Goal: Task Accomplishment & Management: Manage account settings

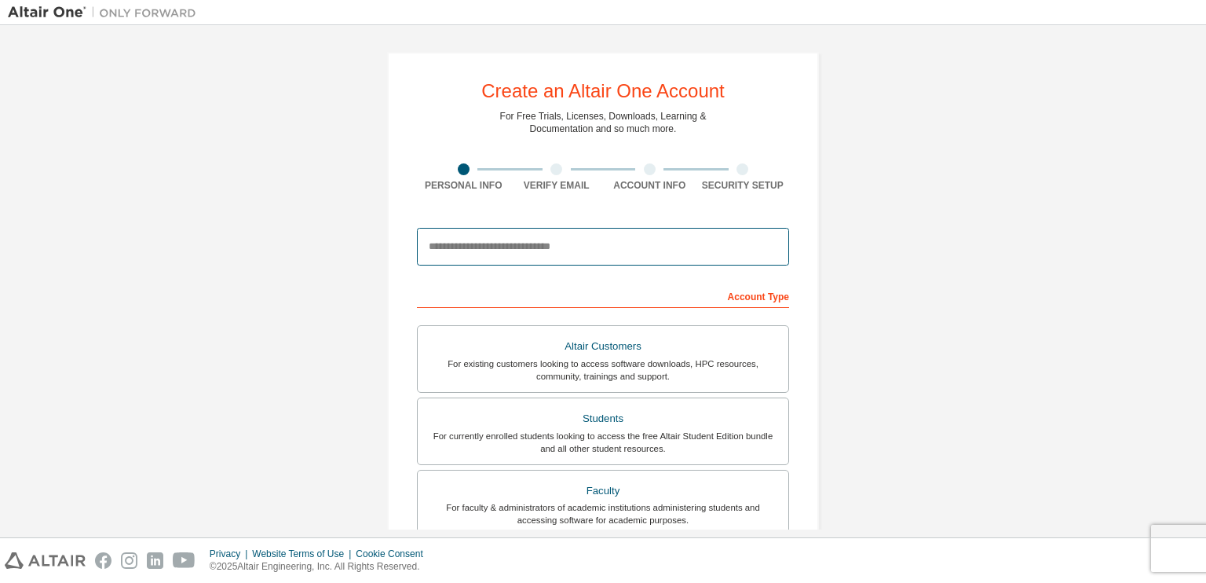
click at [660, 243] on input "email" at bounding box center [603, 247] width 372 height 38
type input "**********"
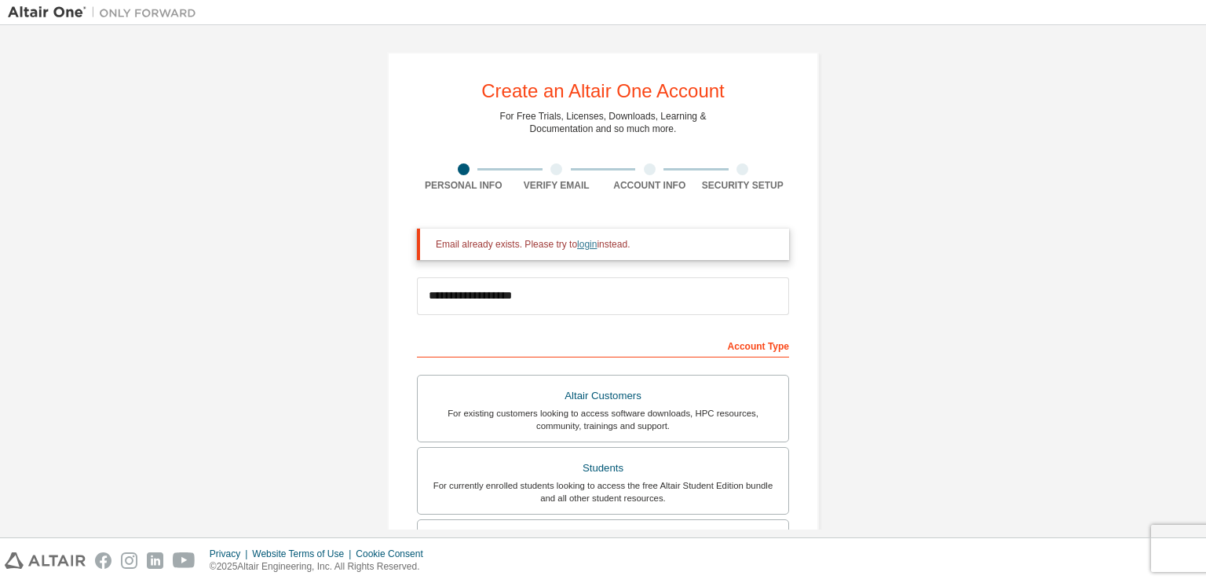
click at [581, 245] on link "login" at bounding box center [587, 244] width 20 height 11
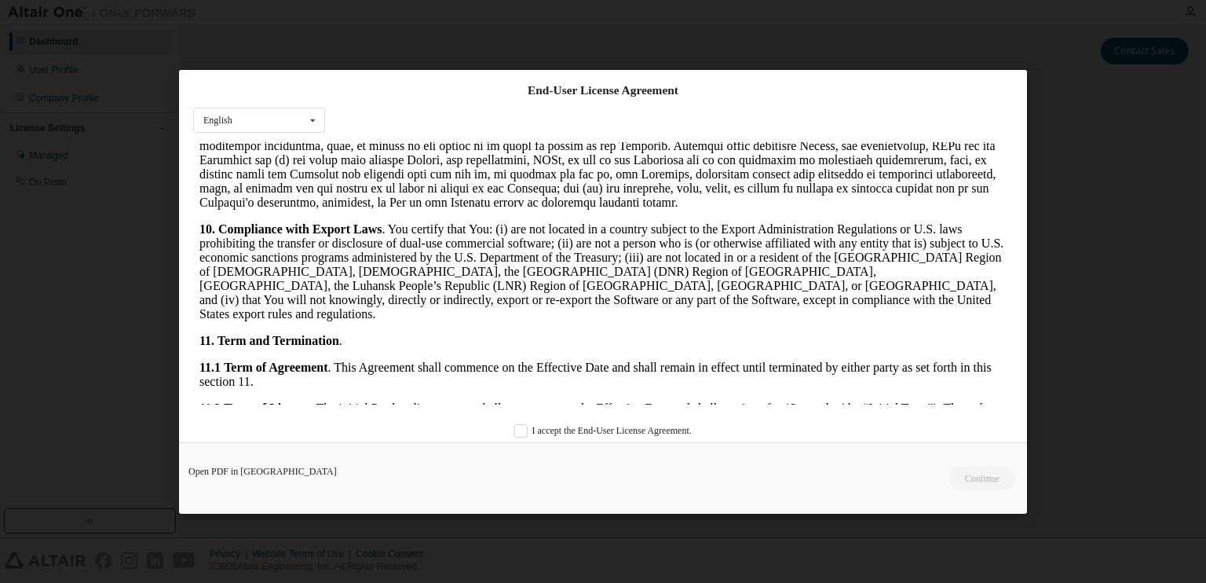
scroll to position [2085, 0]
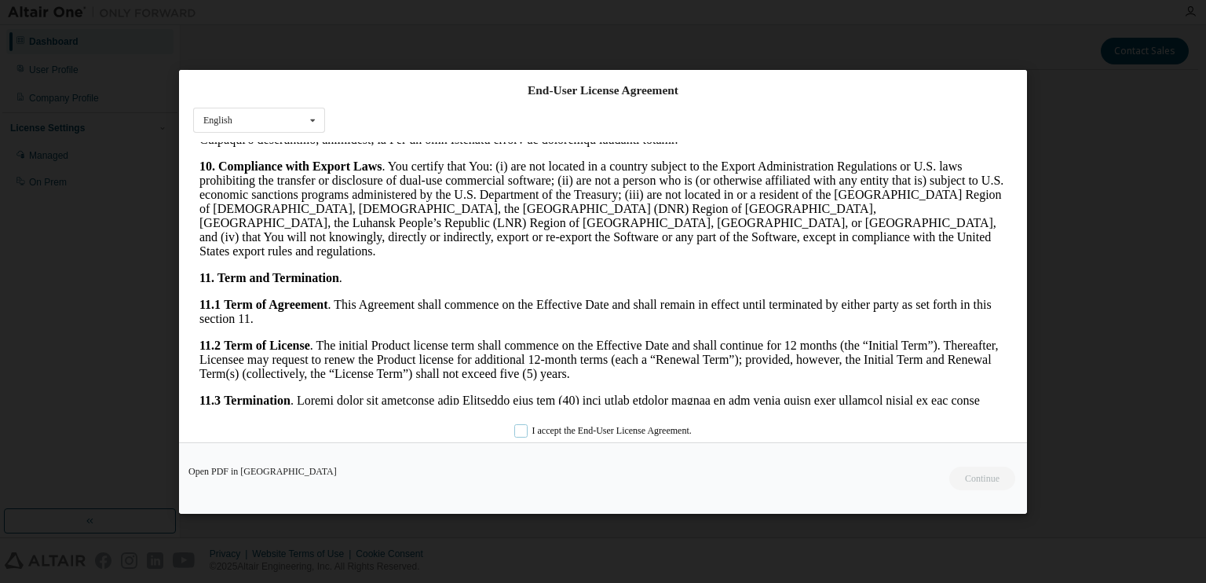
click at [634, 435] on label "I accept the End-User License Agreement." at bounding box center [602, 430] width 177 height 13
click at [948, 474] on button "Continue" at bounding box center [982, 478] width 68 height 24
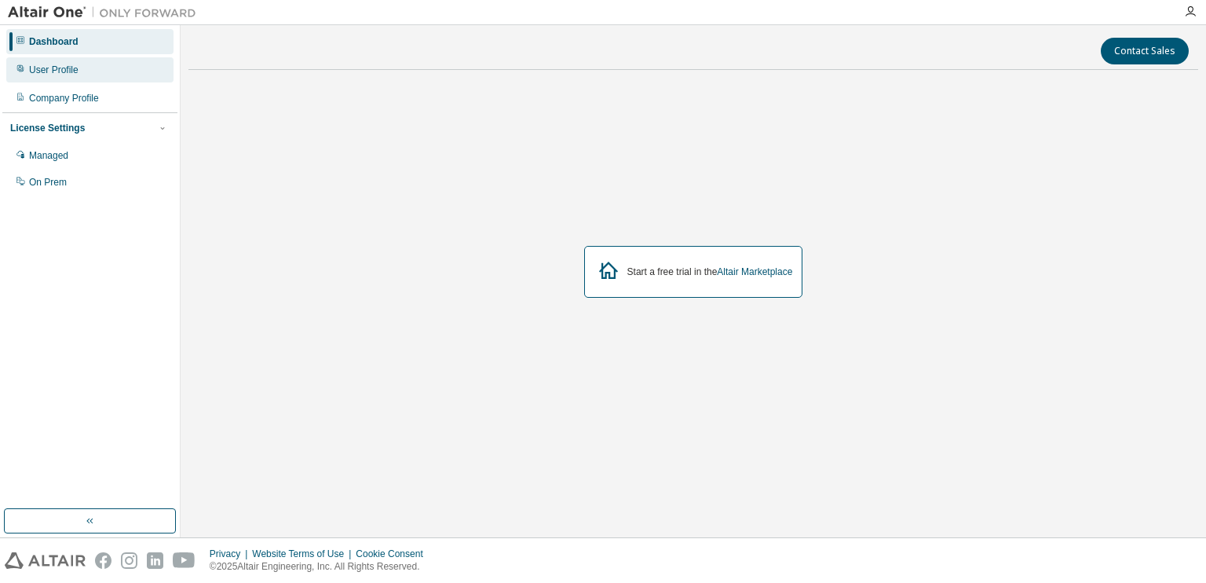
click at [57, 64] on div "User Profile" at bounding box center [53, 70] width 49 height 13
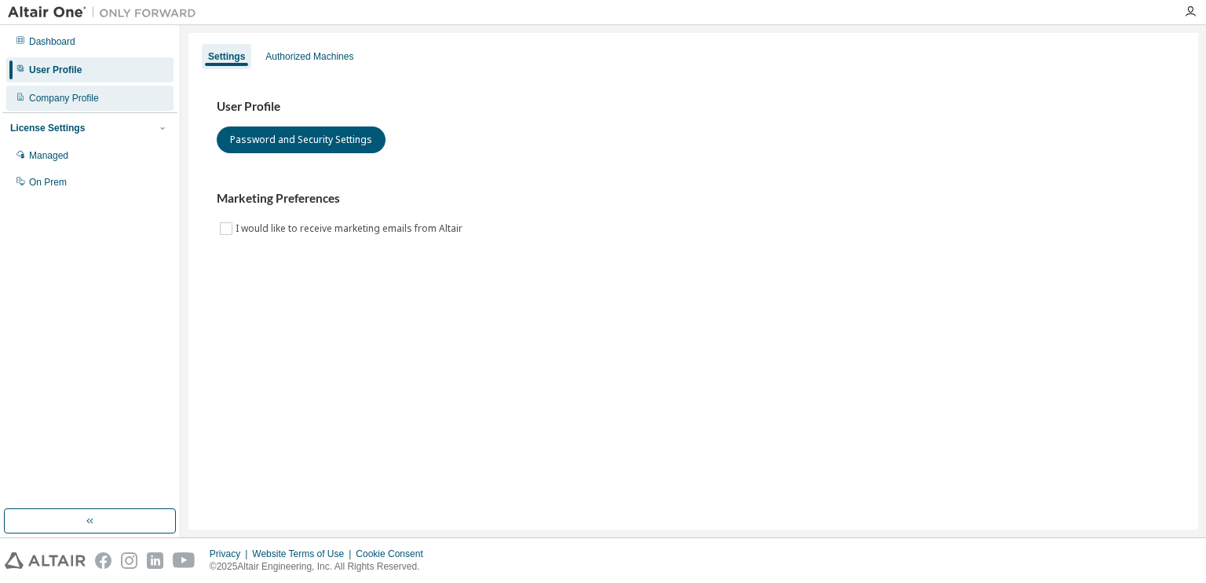
click at [96, 106] on div "Company Profile" at bounding box center [89, 98] width 167 height 25
